Goal: Task Accomplishment & Management: Use online tool/utility

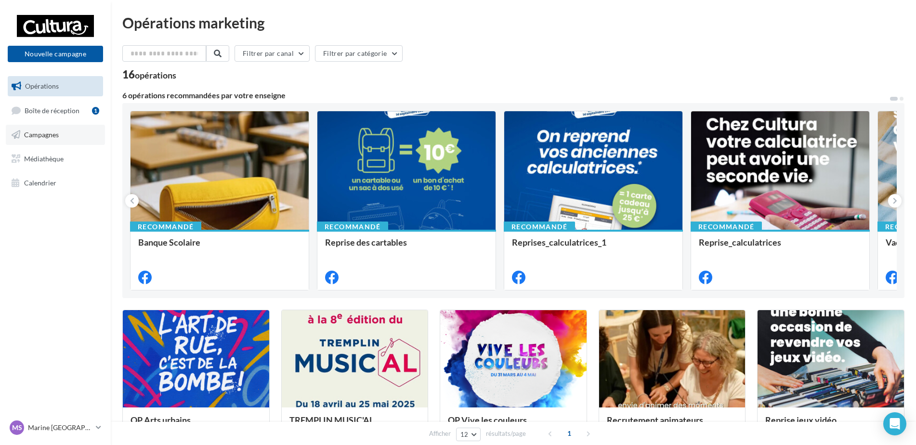
click at [45, 137] on span "Campagnes" at bounding box center [41, 135] width 35 height 8
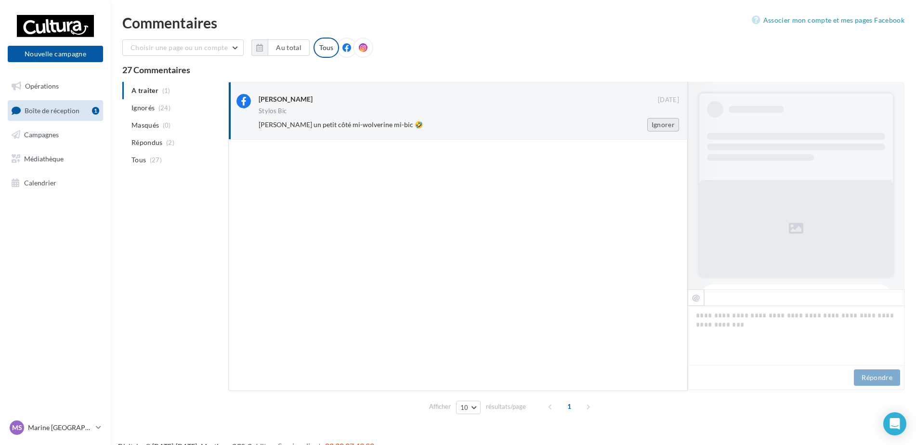
drag, startPoint x: 666, startPoint y: 123, endPoint x: 647, endPoint y: 126, distance: 19.4
click at [667, 123] on button "Ignorer" at bounding box center [663, 124] width 32 height 13
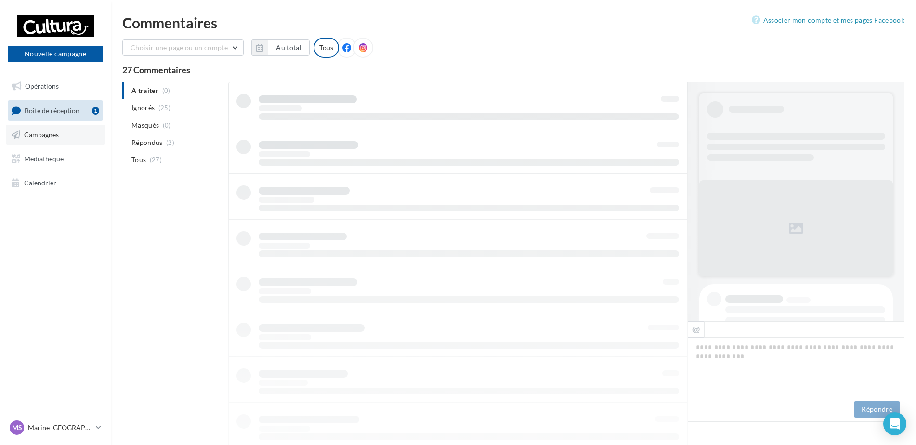
click at [47, 138] on span "Campagnes" at bounding box center [41, 135] width 35 height 8
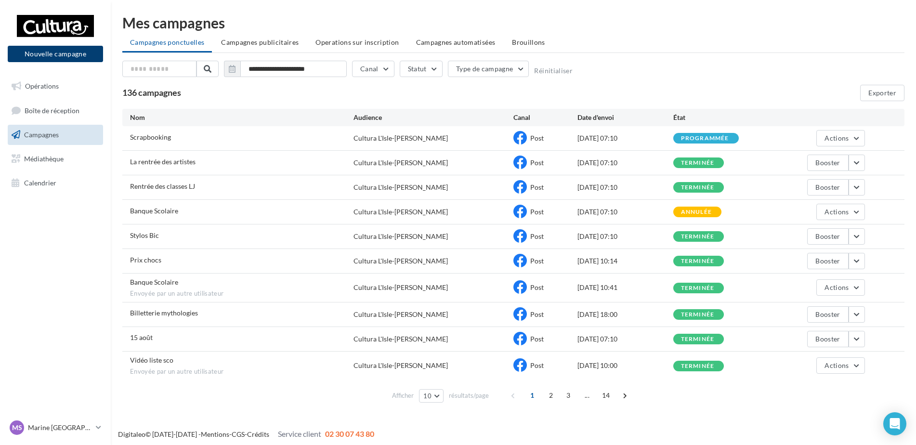
click at [30, 54] on button "Nouvelle campagne" at bounding box center [55, 54] width 95 height 16
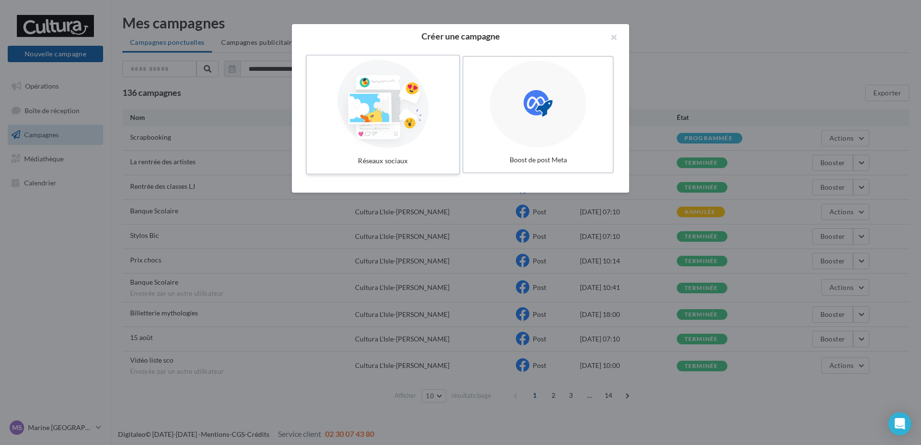
click at [395, 128] on div at bounding box center [383, 104] width 144 height 89
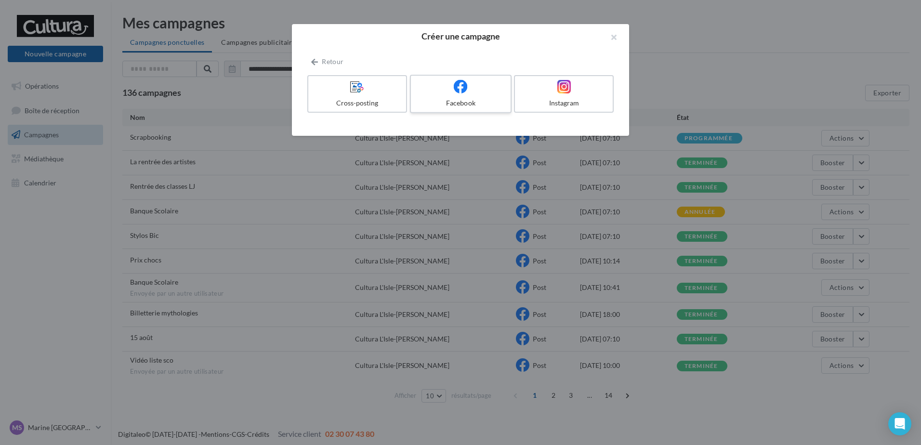
click at [450, 103] on div "Facebook" at bounding box center [461, 103] width 92 height 10
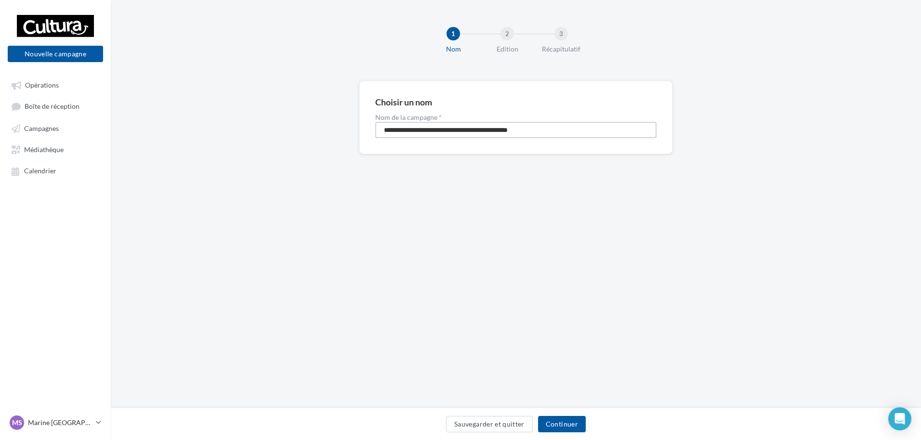
drag, startPoint x: 550, startPoint y: 132, endPoint x: 339, endPoint y: 150, distance: 212.2
click at [339, 150] on div "**********" at bounding box center [516, 133] width 810 height 104
type input "**********"
click at [571, 428] on button "Continuer" at bounding box center [562, 424] width 48 height 16
